Goal: Task Accomplishment & Management: Use online tool/utility

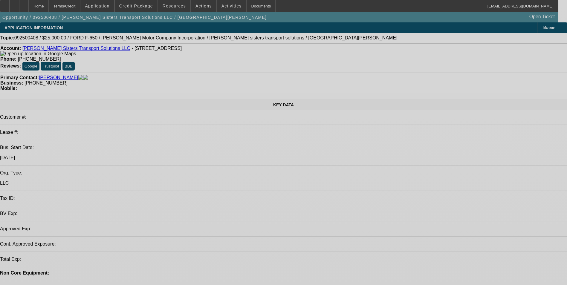
select select "0"
select select "2"
select select "0.1"
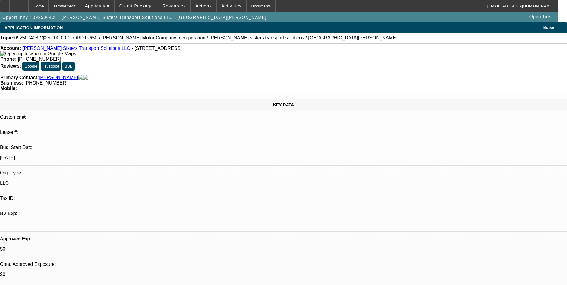
select select "1"
select select "2"
select select "4"
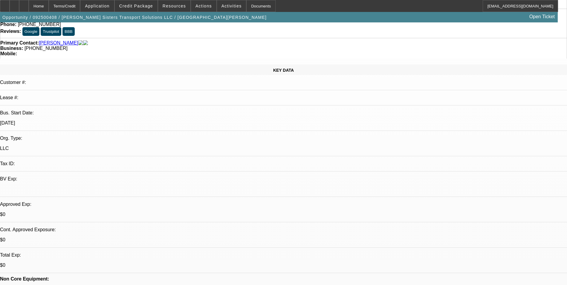
scroll to position [90, 0]
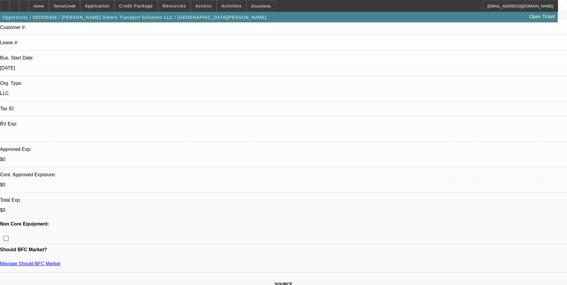
click at [146, 9] on span at bounding box center [136, 6] width 43 height 14
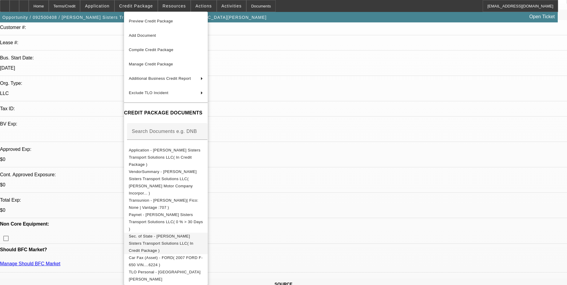
click at [193, 234] on span "Sec. of State - [PERSON_NAME] Sisters Transport Solutions LLC( In Credit Packag…" at bounding box center [161, 243] width 65 height 19
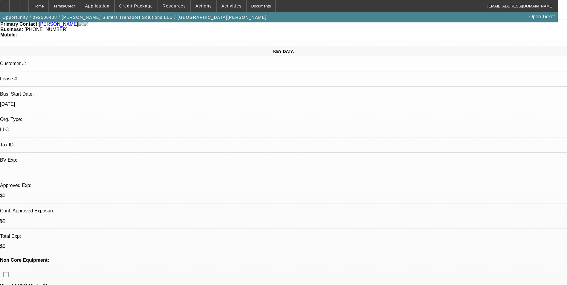
scroll to position [60, 0]
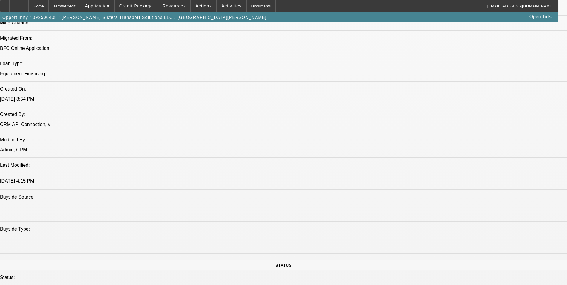
scroll to position [448, 0]
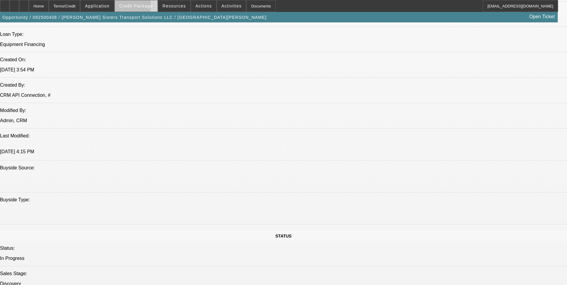
click at [138, 7] on span "Credit Package" at bounding box center [136, 6] width 34 height 5
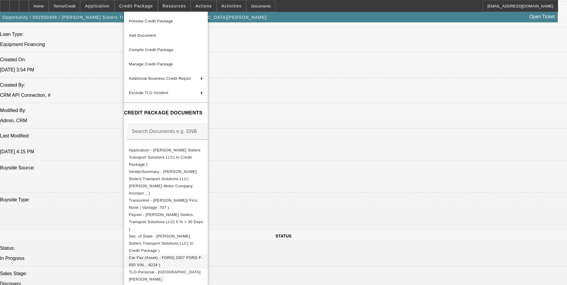
click at [203, 256] on span "Car Fax (Asset) - FORD( 2007 FORD F-650 VIN....6224 )" at bounding box center [166, 262] width 74 height 12
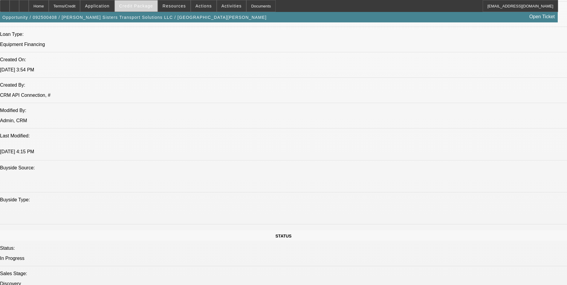
click at [140, 7] on span "Credit Package" at bounding box center [136, 6] width 34 height 5
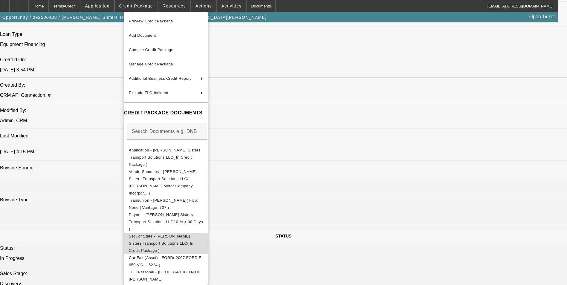
click at [193, 234] on span "Sec. of State - [PERSON_NAME] Sisters Transport Solutions LLC( In Credit Packag…" at bounding box center [161, 243] width 65 height 19
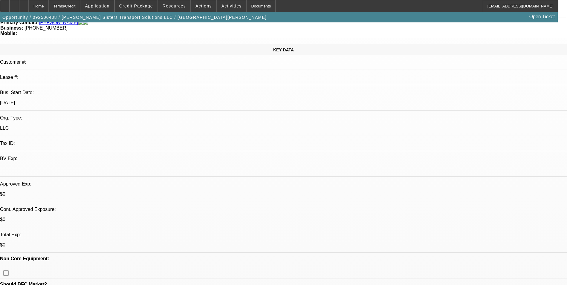
scroll to position [149, 0]
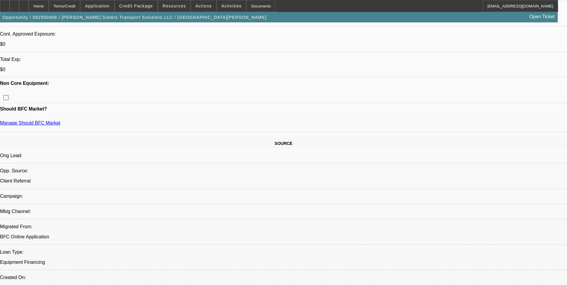
scroll to position [269, 0]
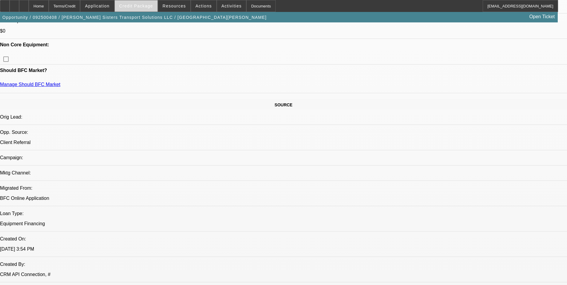
click at [145, 6] on span "Credit Package" at bounding box center [136, 6] width 34 height 5
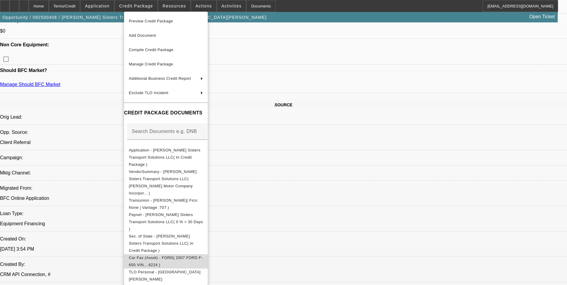
click at [193, 256] on span "Car Fax (Asset) - FORD( 2007 FORD F-650 VIN....6224 )" at bounding box center [166, 262] width 74 height 12
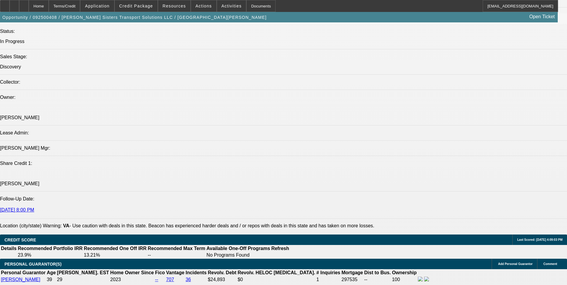
scroll to position [747, 0]
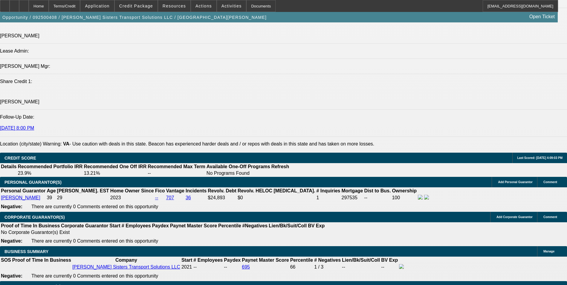
drag, startPoint x: 117, startPoint y: 207, endPoint x: 163, endPoint y: 212, distance: 45.6
type input "UNKNOWN"
type input "12"
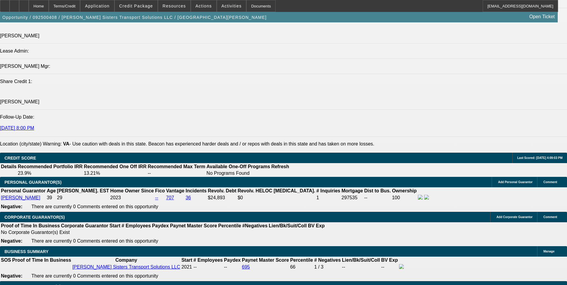
type input "2"
type input "$4,211.94"
type input "$2,105.97"
type input "20"
type input "$4,631.72"
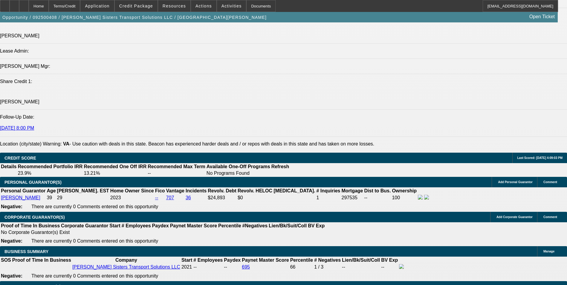
type input "$2,315.86"
type input "2"
type input "$4,211.94"
type input "$2,105.97"
type input "23"
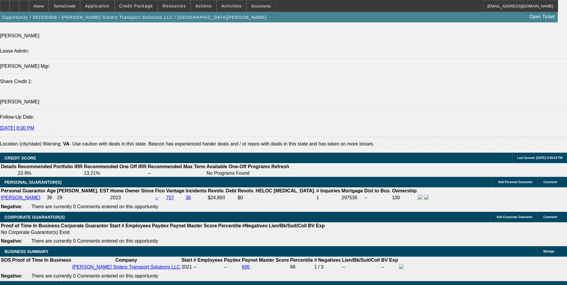
type input "$4,703.82"
type input "$2,351.91"
type input "230"
type input "$10,914.20"
type input "$5,457.10"
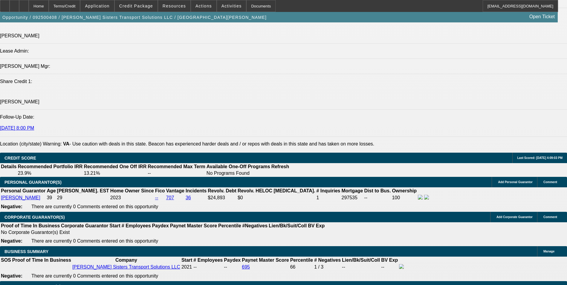
drag, startPoint x: 128, startPoint y: 210, endPoint x: 153, endPoint y: 211, distance: 24.8
type input "30"
type input "$4,234.68"
type input "$2,117.34"
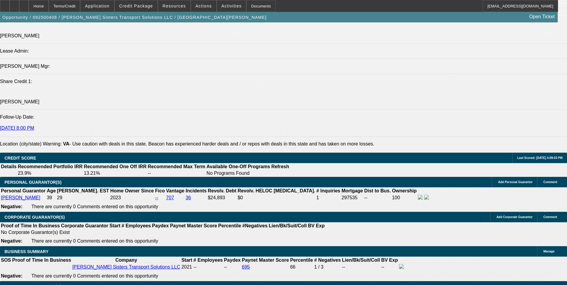
type input "$4,874.36"
type input "$2,437.18"
type input "30"
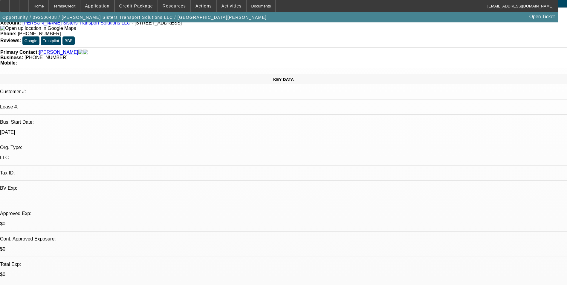
scroll to position [60, 0]
